Goal: Information Seeking & Learning: Learn about a topic

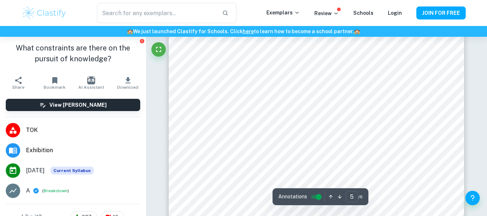
scroll to position [1706, 0]
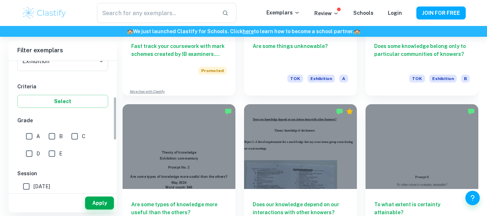
scroll to position [158, 0]
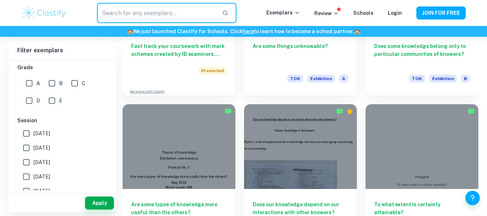
click at [155, 14] on input "text" at bounding box center [156, 13] width 119 height 20
type input "what constraints"
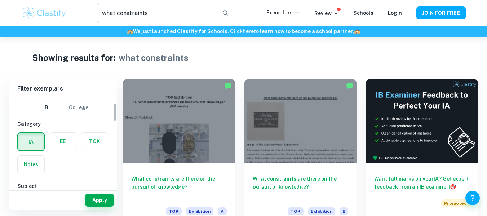
scroll to position [71, 0]
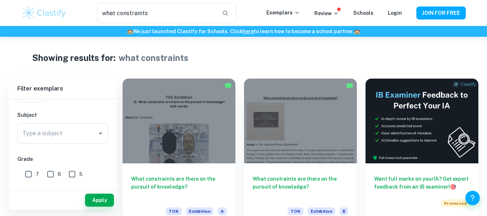
click at [24, 170] on input "7" at bounding box center [28, 174] width 14 height 14
checkbox input "true"
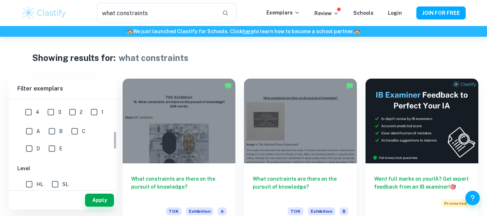
scroll to position [150, 0]
click at [98, 199] on button "Apply" at bounding box center [99, 199] width 29 height 13
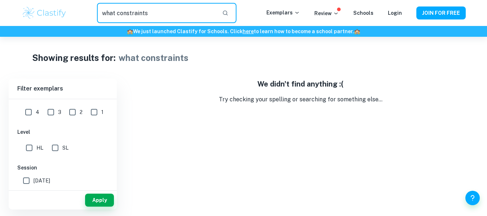
click at [161, 12] on input "what constraints" at bounding box center [156, 13] width 119 height 20
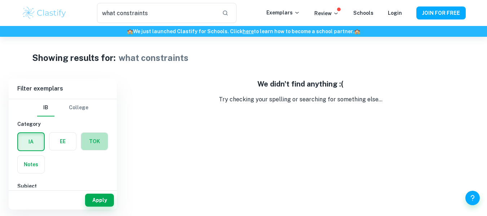
click at [95, 142] on label "button" at bounding box center [94, 141] width 27 height 17
click at [0, 0] on input "radio" at bounding box center [0, 0] width 0 height 0
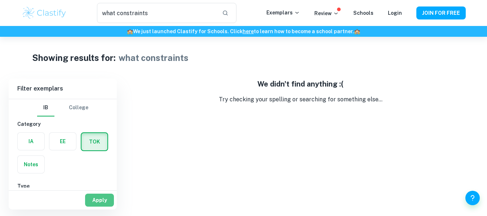
click at [104, 195] on button "Apply" at bounding box center [99, 199] width 29 height 13
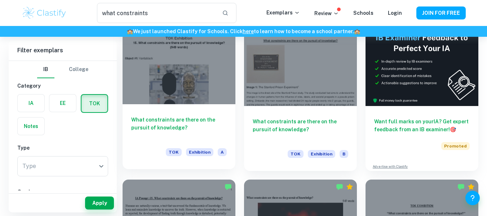
scroll to position [58, 0]
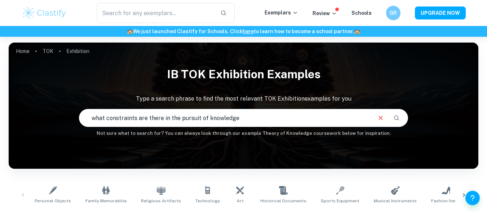
type input "what constraints are there in the pursuit of knowledge"
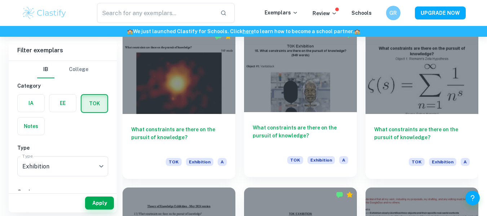
scroll to position [687, 0]
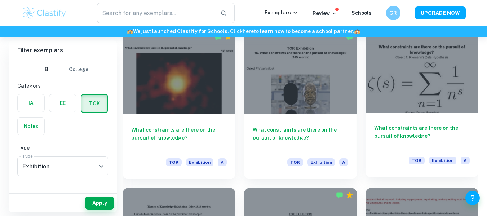
click at [452, 145] on h6 "What constraints are there on the pursuit of knowledge?" at bounding box center [421, 136] width 95 height 24
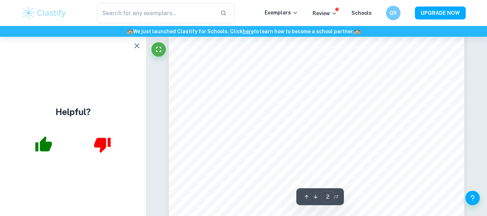
scroll to position [462, 0]
click at [138, 46] on icon "button" at bounding box center [136, 45] width 5 height 5
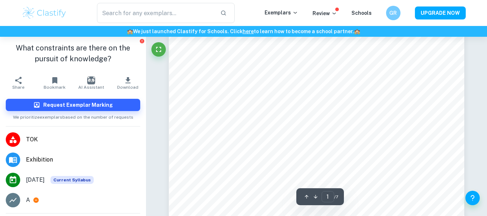
scroll to position [0, 0]
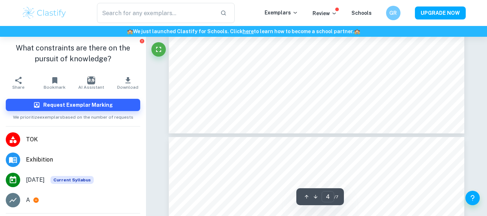
type input "5"
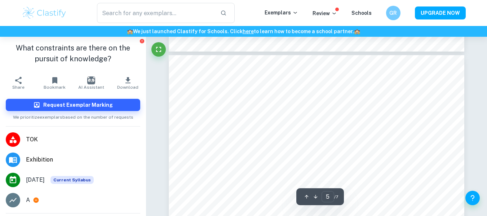
scroll to position [1785, 0]
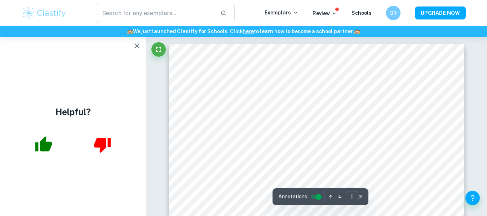
scroll to position [34, 0]
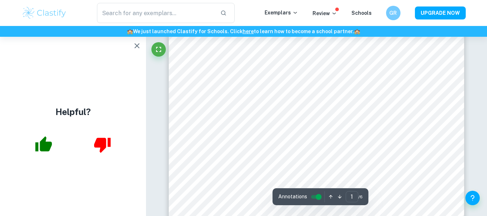
click at [133, 43] on icon "button" at bounding box center [137, 45] width 9 height 9
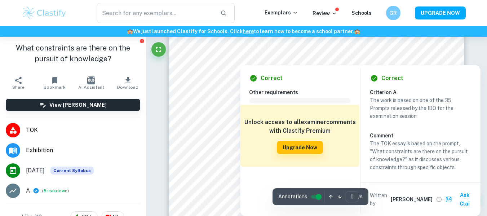
scroll to position [87, 0]
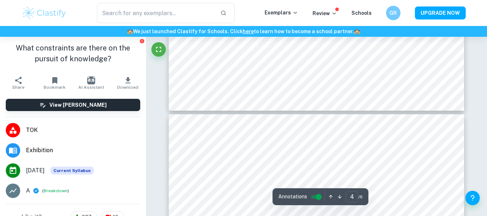
type input "5"
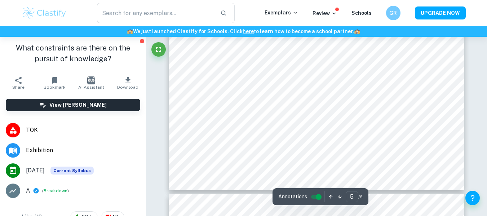
scroll to position [1874, 0]
